Goal: Check status: Check status

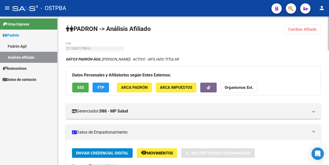
click at [304, 30] on span "Cambiar Afiliado" at bounding box center [302, 29] width 29 height 5
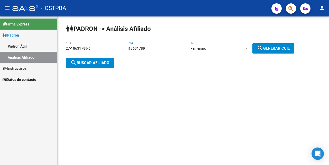
click at [162, 47] on input "18631789" at bounding box center [158, 48] width 58 height 4
type input "1"
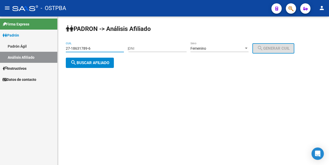
click at [107, 48] on input "27-18631789-6" at bounding box center [95, 48] width 58 height 4
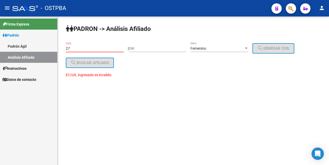
type input "2"
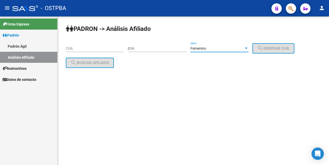
click at [249, 47] on div at bounding box center [246, 48] width 5 height 4
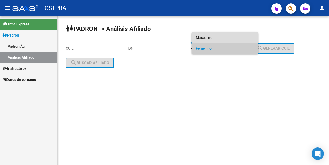
click at [217, 39] on span "Masculino" at bounding box center [225, 37] width 58 height 11
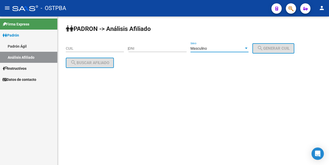
click at [249, 46] on div at bounding box center [246, 48] width 5 height 4
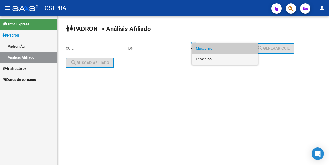
click at [230, 60] on span "Femenino" at bounding box center [225, 59] width 58 height 11
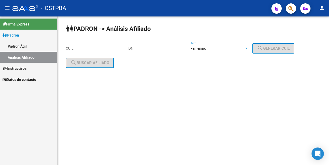
click at [70, 48] on input "CUIL" at bounding box center [95, 48] width 58 height 4
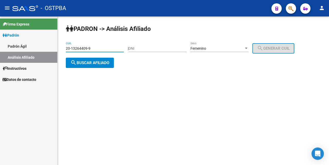
type input "20-13264409-9"
click at [81, 66] on button "search Buscar afiliado" at bounding box center [90, 63] width 48 height 10
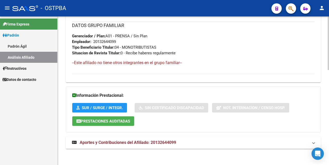
scroll to position [263, 0]
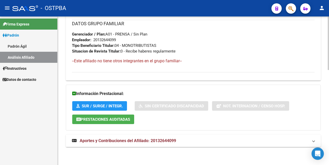
click at [147, 140] on span "Aportes y Contribuciones del Afiliado: 20132644099" at bounding box center [128, 140] width 96 height 5
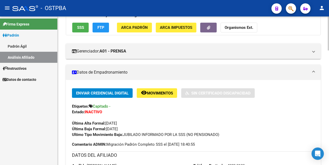
scroll to position [58, 0]
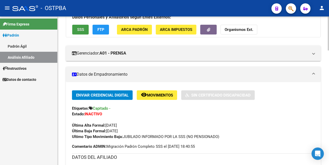
click at [81, 28] on span "SSS" at bounding box center [80, 30] width 7 height 5
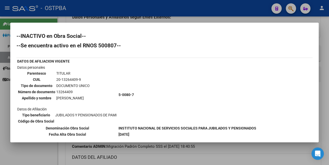
click at [192, 19] on div at bounding box center [164, 82] width 329 height 165
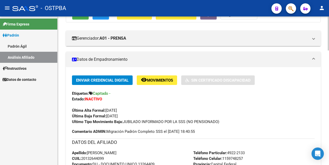
scroll to position [77, 0]
